Goal: Task Accomplishment & Management: Manage account settings

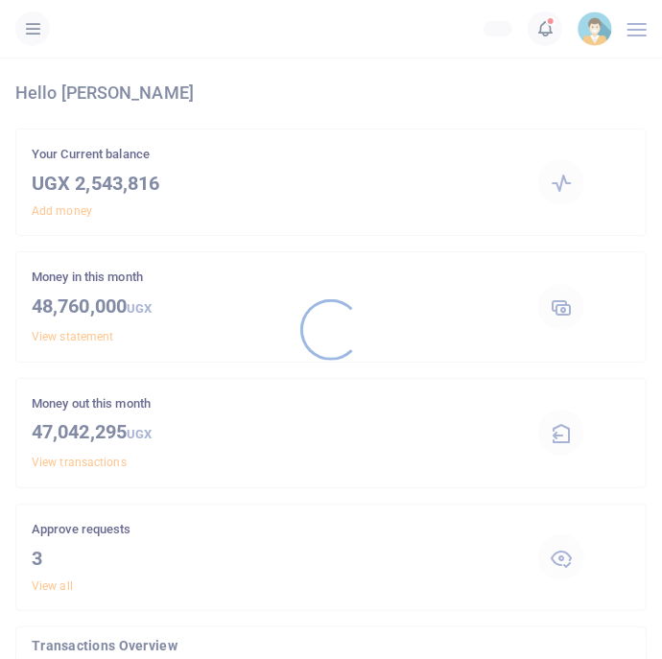
scroll to position [1, 1]
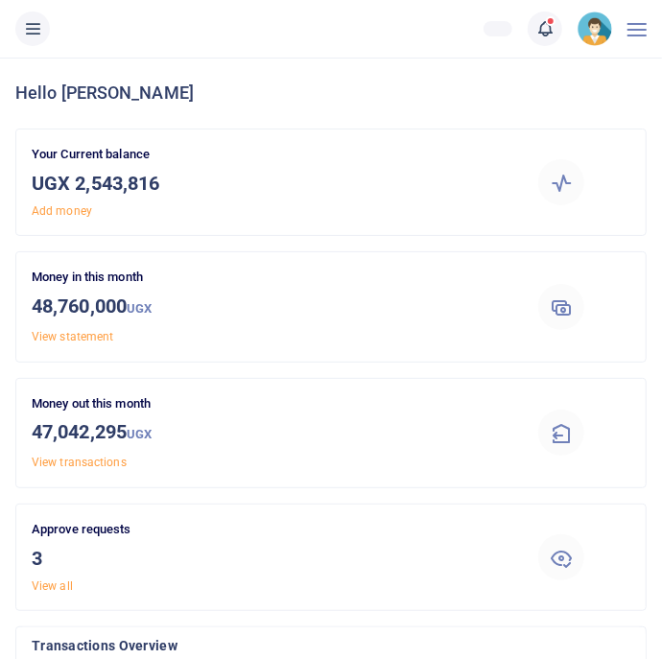
click at [34, 35] on icon at bounding box center [32, 28] width 19 height 21
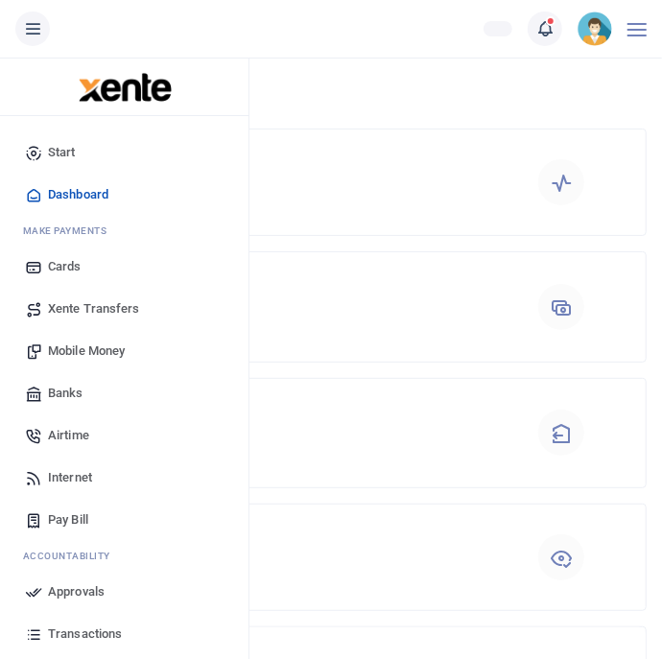
click at [98, 583] on span "Approvals" at bounding box center [76, 592] width 57 height 19
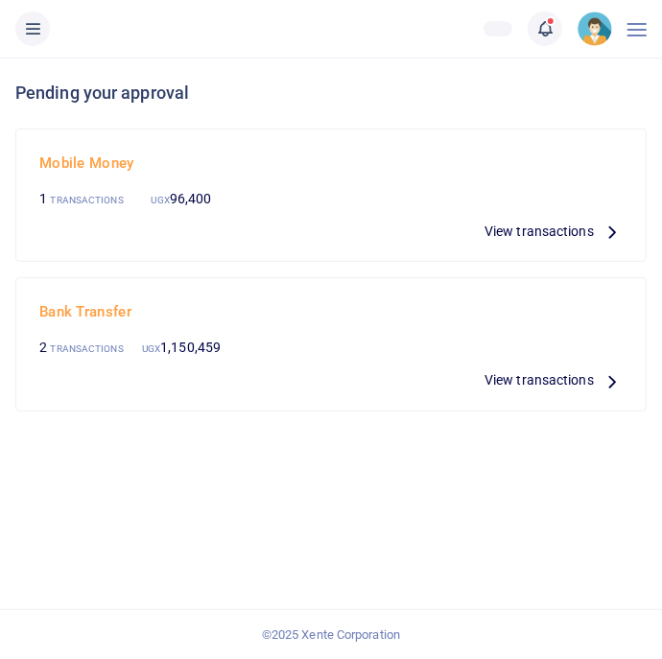
click at [580, 231] on span "View transactions" at bounding box center [539, 231] width 109 height 21
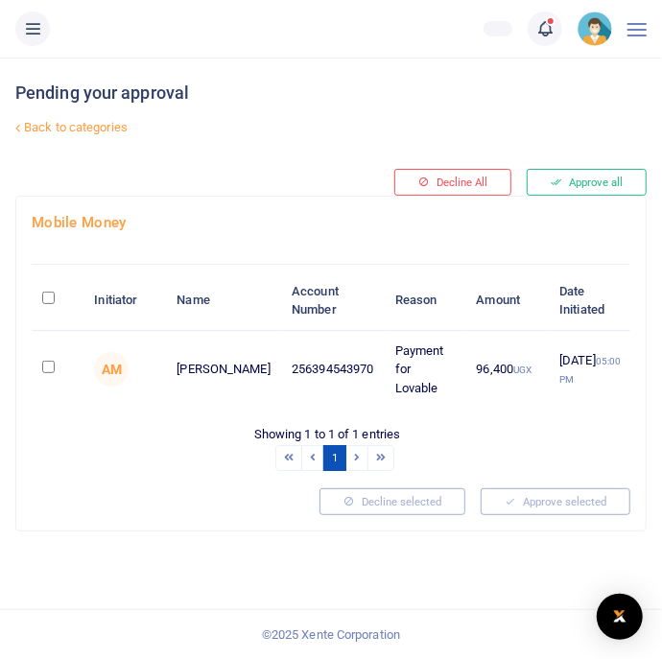
scroll to position [0, 57]
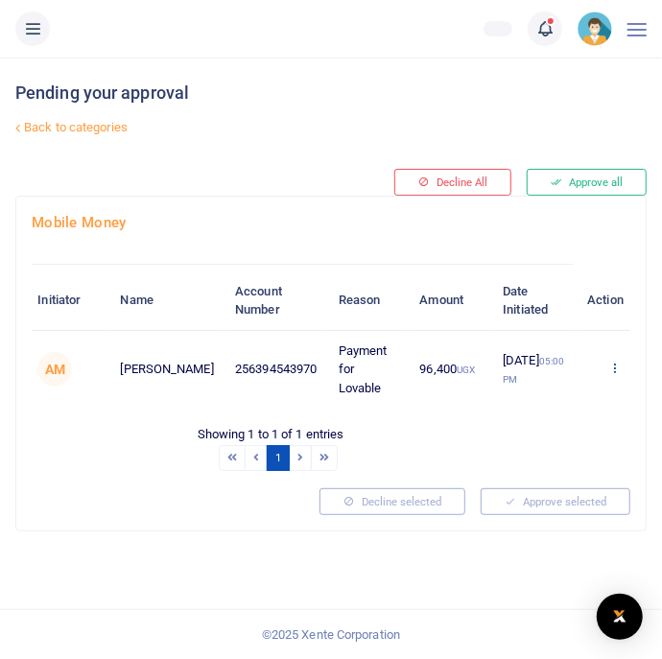
click at [608, 369] on icon at bounding box center [614, 367] width 12 height 13
click at [539, 485] on link "Details" at bounding box center [523, 485] width 152 height 27
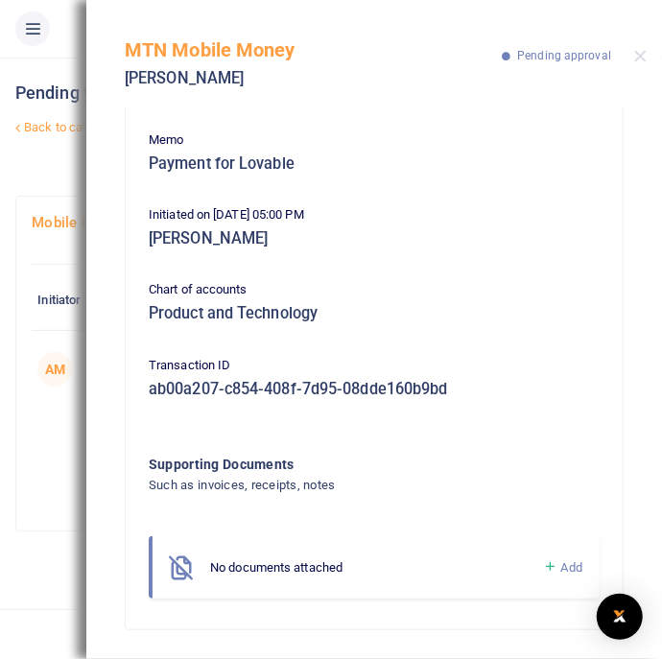
scroll to position [0, 0]
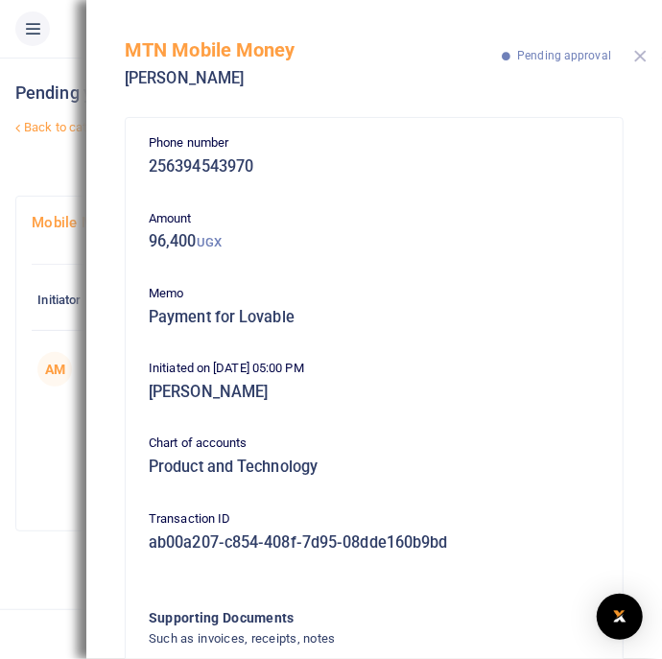
click at [644, 53] on button "Close" at bounding box center [640, 56] width 12 height 12
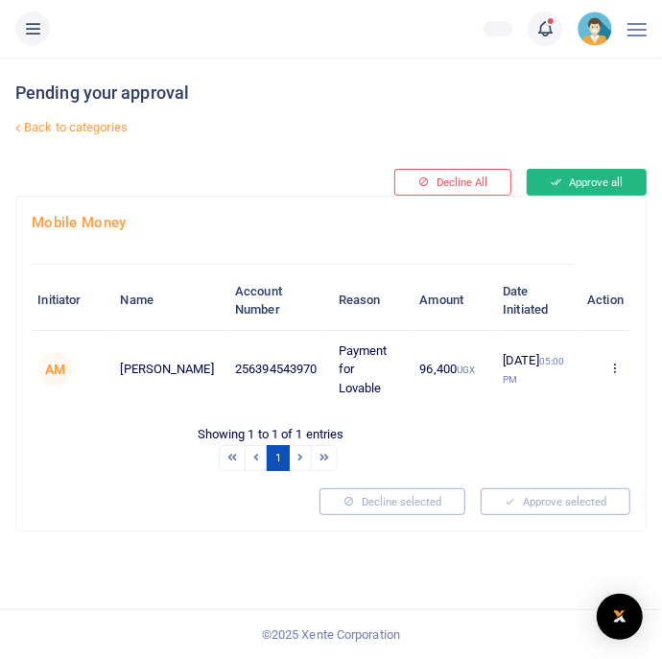
click at [600, 181] on button "Approve all" at bounding box center [587, 182] width 120 height 27
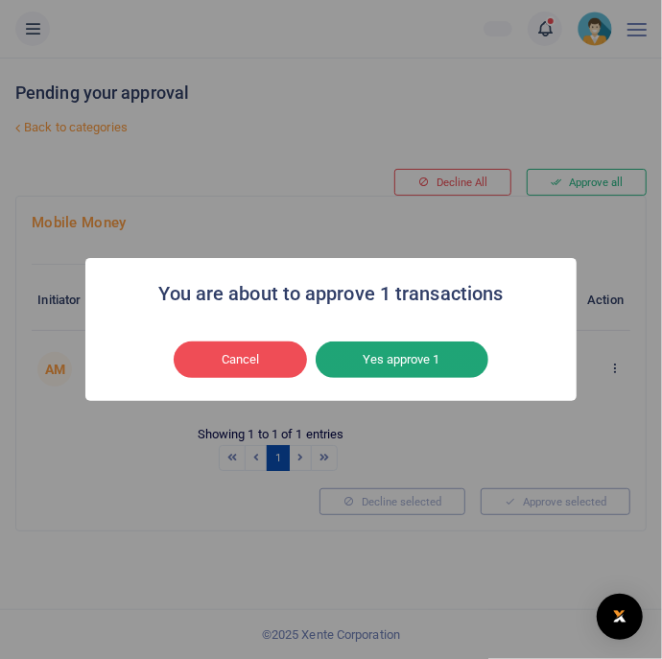
click at [459, 362] on button "Yes approve 1" at bounding box center [402, 360] width 173 height 36
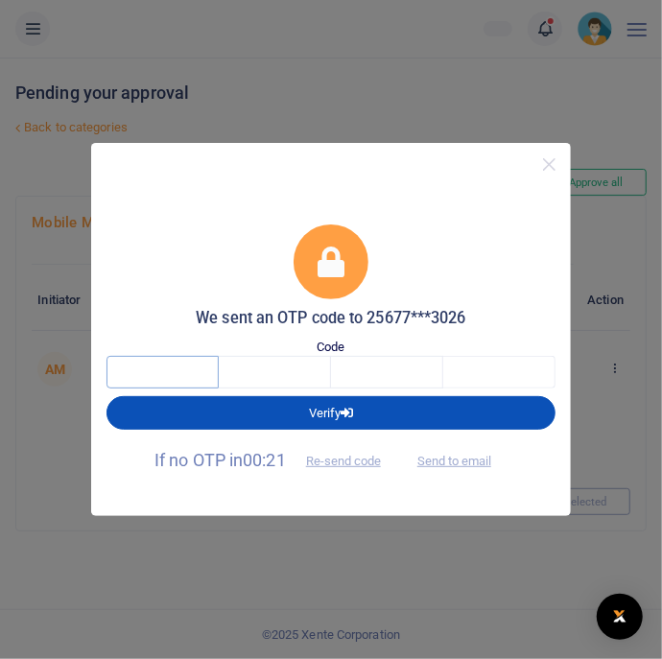
click at [190, 369] on input "text" at bounding box center [163, 372] width 112 height 33
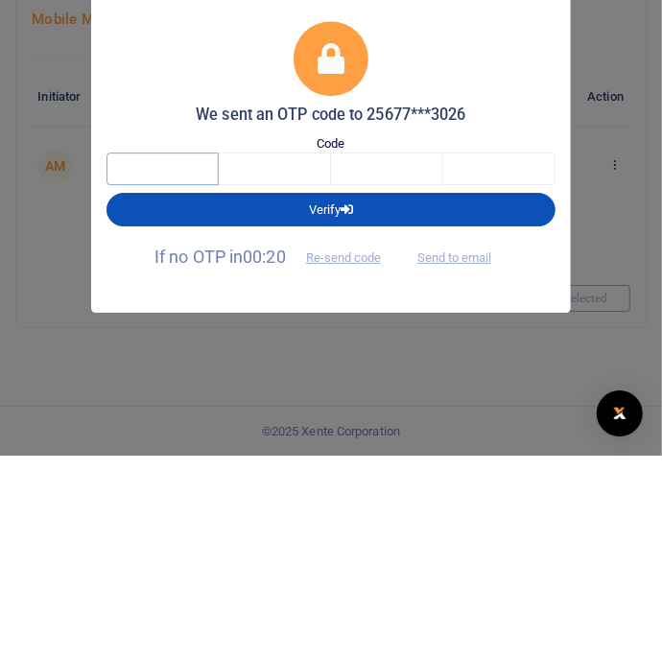
type input "8"
type input "4"
type input "8"
type input "1"
